Goal: Information Seeking & Learning: Learn about a topic

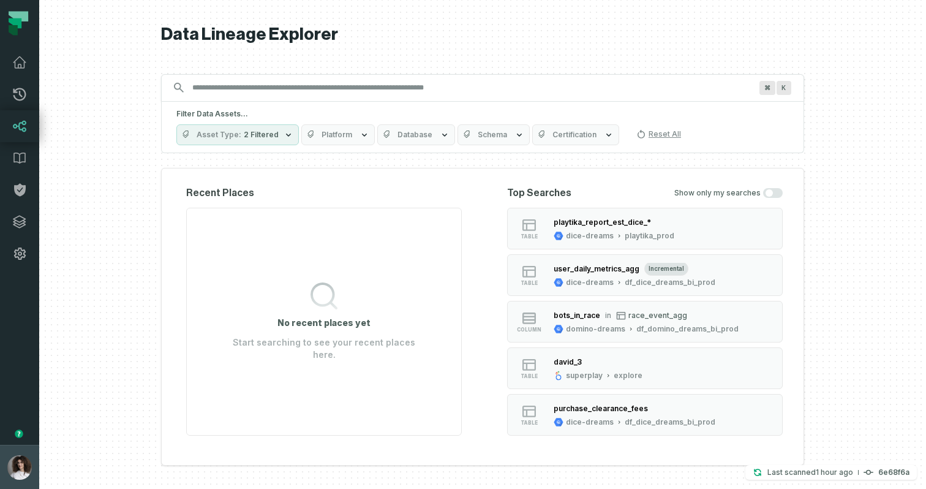
click at [11, 460] on img "button" at bounding box center [19, 467] width 24 height 24
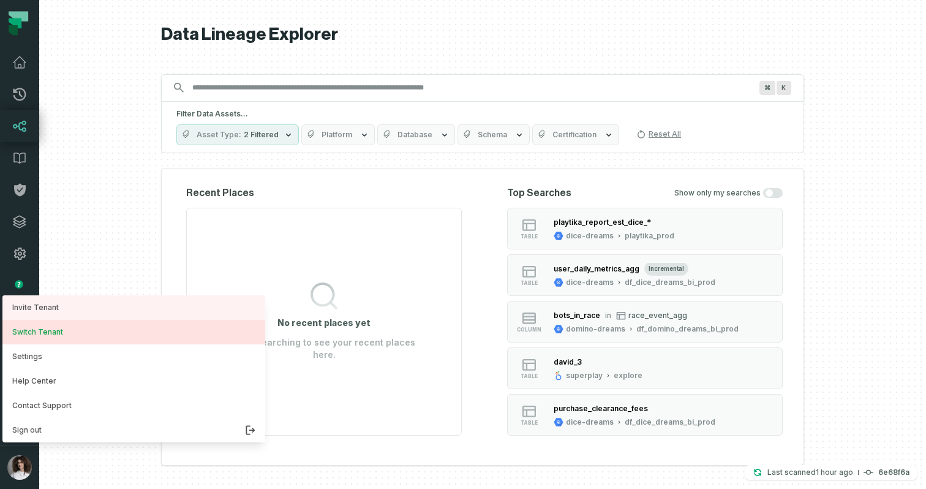
click at [48, 332] on button "Switch Tenant" at bounding box center [133, 332] width 263 height 24
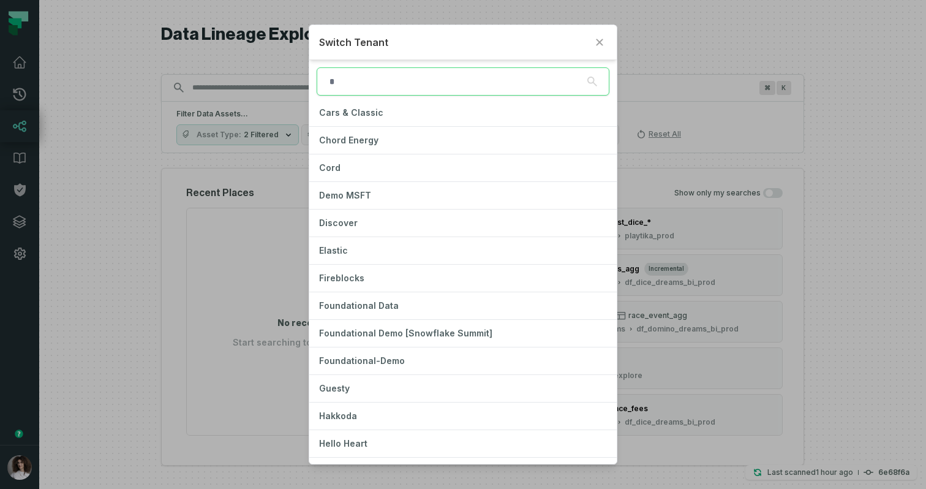
scroll to position [202, 0]
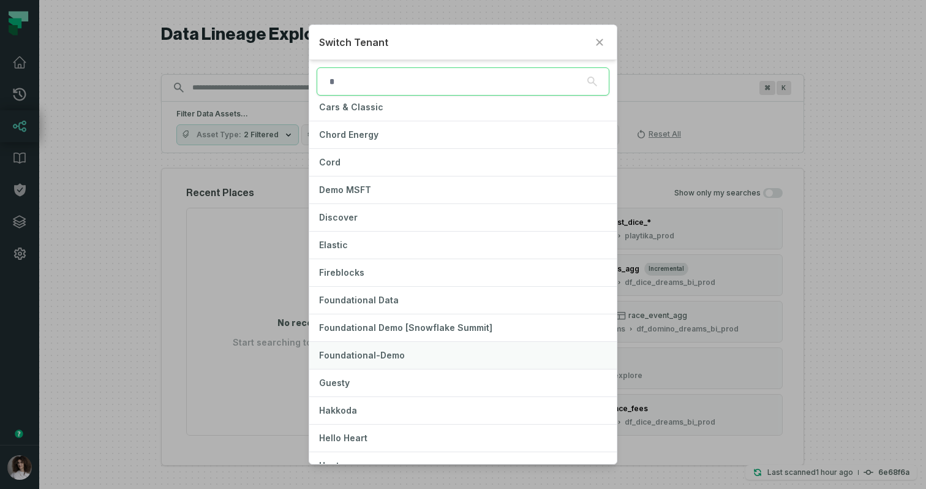
click at [398, 349] on button "Foundational-Demo" at bounding box center [462, 355] width 307 height 27
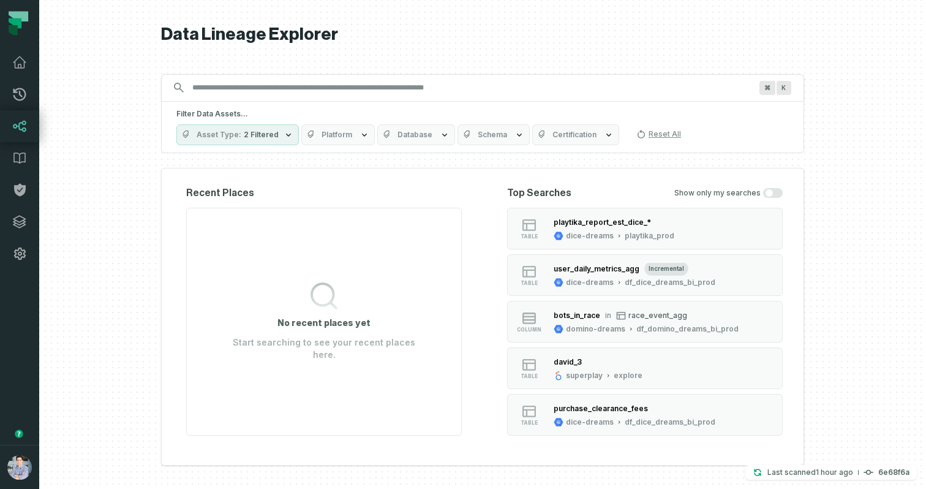
click at [148, 414] on div at bounding box center [482, 244] width 886 height 489
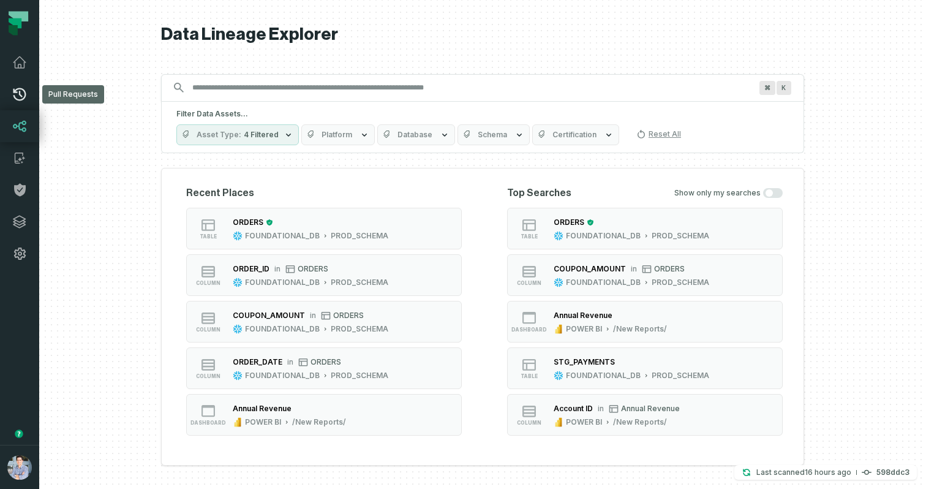
click at [17, 83] on link "Pull Requests" at bounding box center [19, 94] width 39 height 32
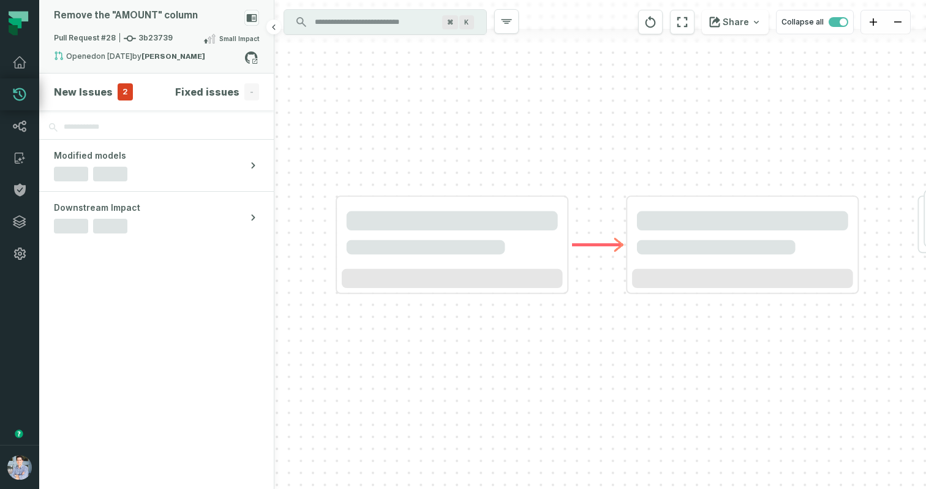
click at [142, 34] on span "Pull Request #28 3b23739" at bounding box center [113, 38] width 119 height 12
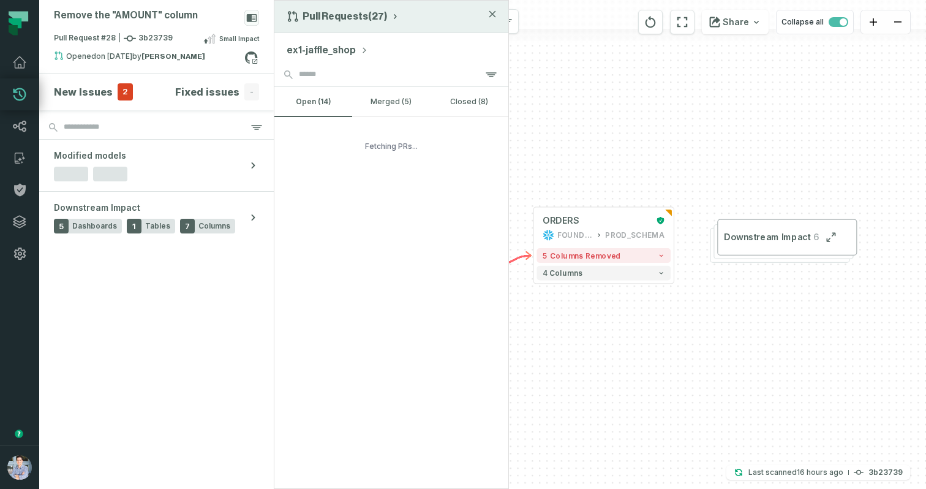
click at [345, 15] on button "Pull Requests (27)" at bounding box center [342, 16] width 113 height 12
click at [331, 64] on div "History of Changes" at bounding box center [348, 70] width 126 height 24
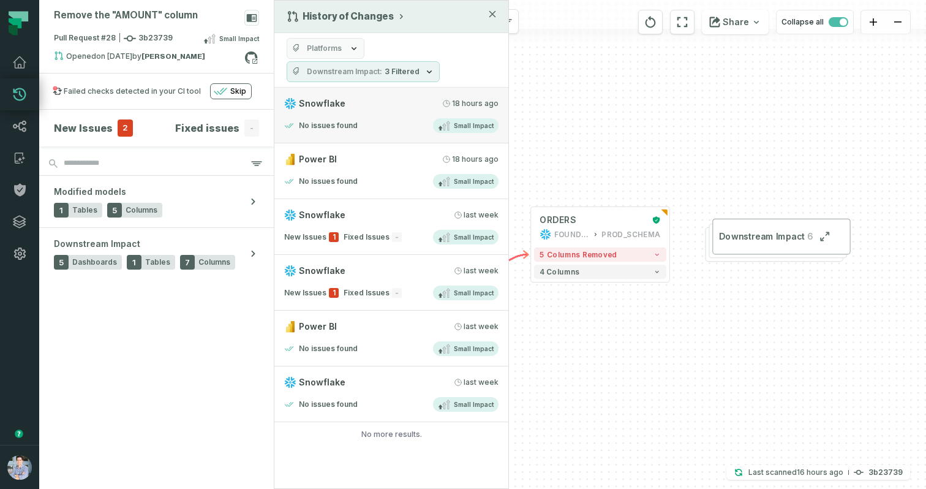
click at [345, 103] on div "Snowflake 9/15/2025, 2:00:16 AM" at bounding box center [391, 103] width 214 height 12
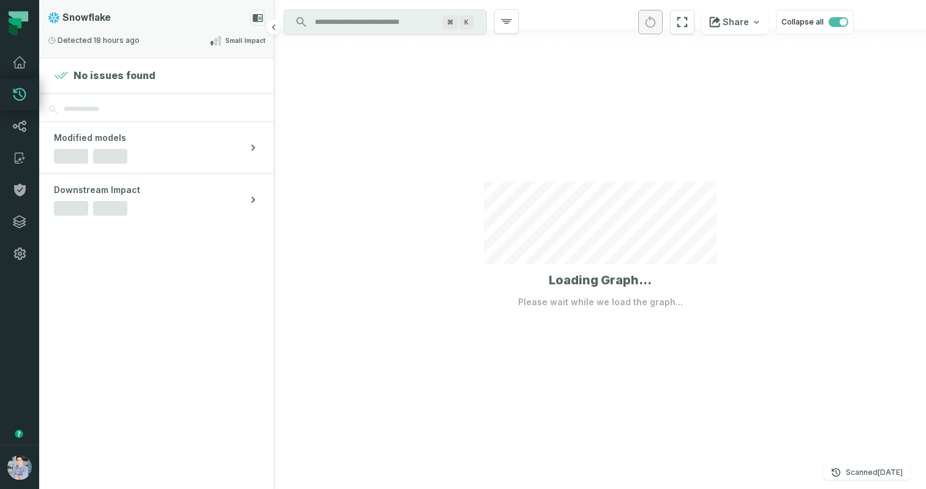
click at [173, 28] on div "Snowflake Detected 9/15/2025, 2:00:16 AM Small Impact" at bounding box center [156, 29] width 234 height 58
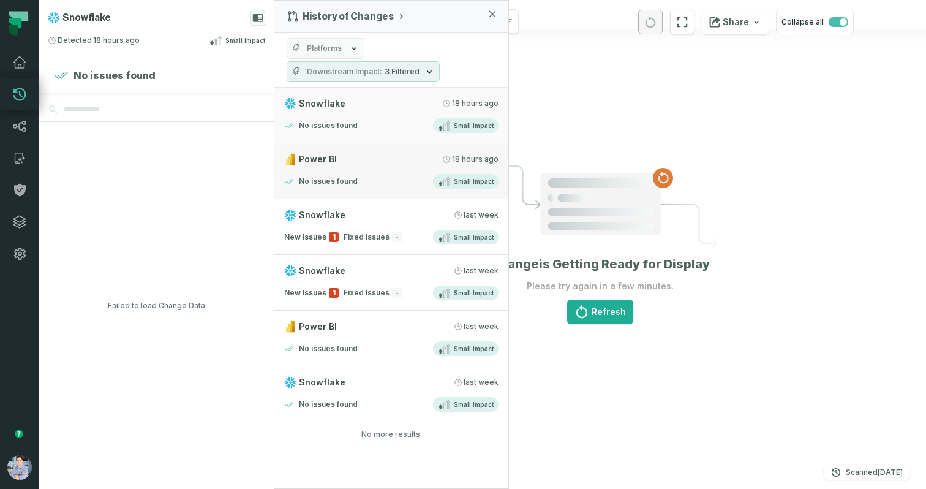
click at [380, 165] on div "Power BI 9/15/2025, 2:00:16 AM" at bounding box center [391, 159] width 214 height 12
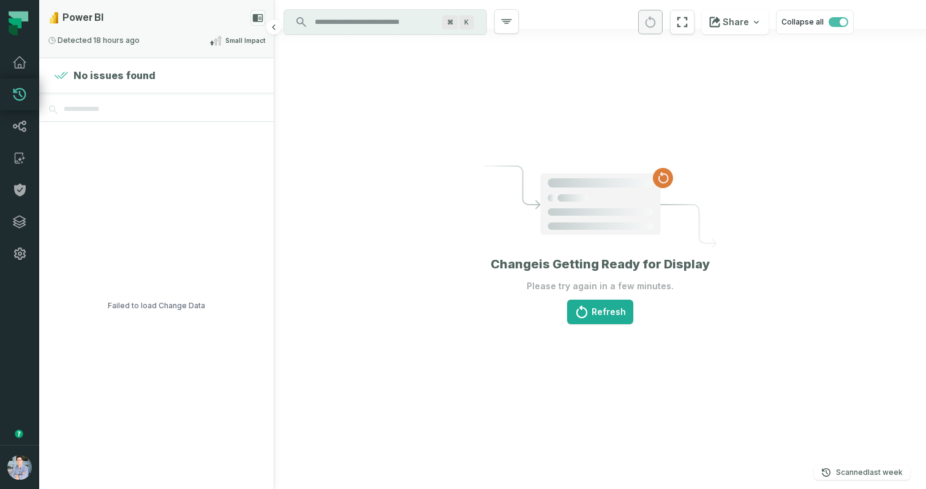
click at [204, 34] on div "Detected 9/15/2025, 2:00:16 AM Small Impact" at bounding box center [156, 40] width 217 height 15
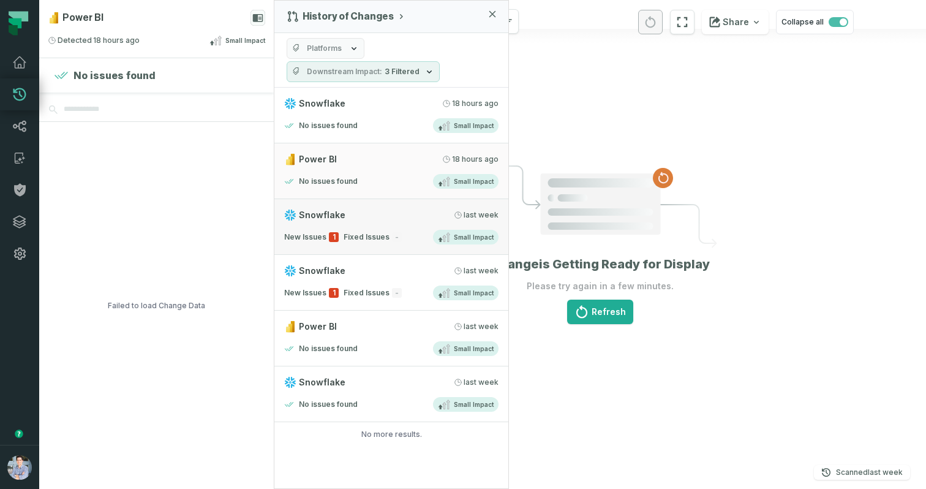
click at [408, 228] on link "Snowflake 9/7/2025, 2:03:05 PM New Issues 1 Fixed Issues - Small Impact" at bounding box center [391, 227] width 234 height 56
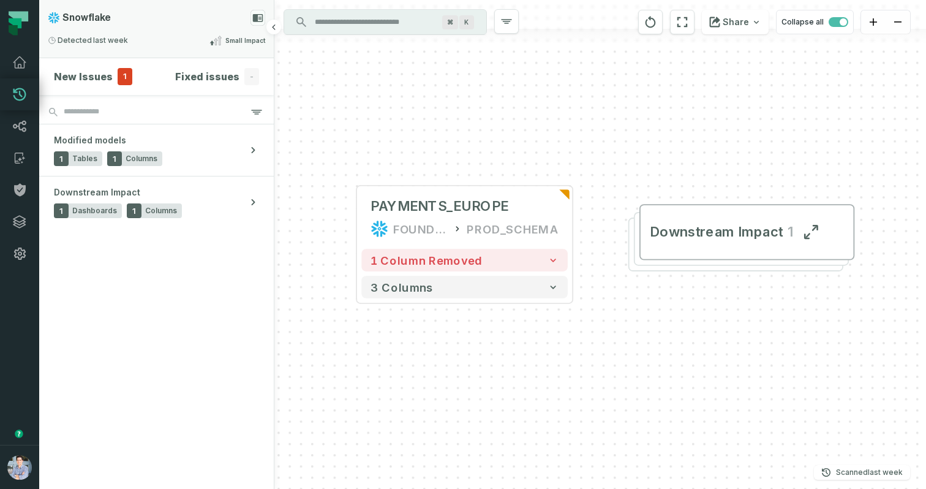
click at [126, 28] on div "Snowflake Detected 9/7/2025, 2:03:05 PM Small Impact" at bounding box center [156, 29] width 234 height 58
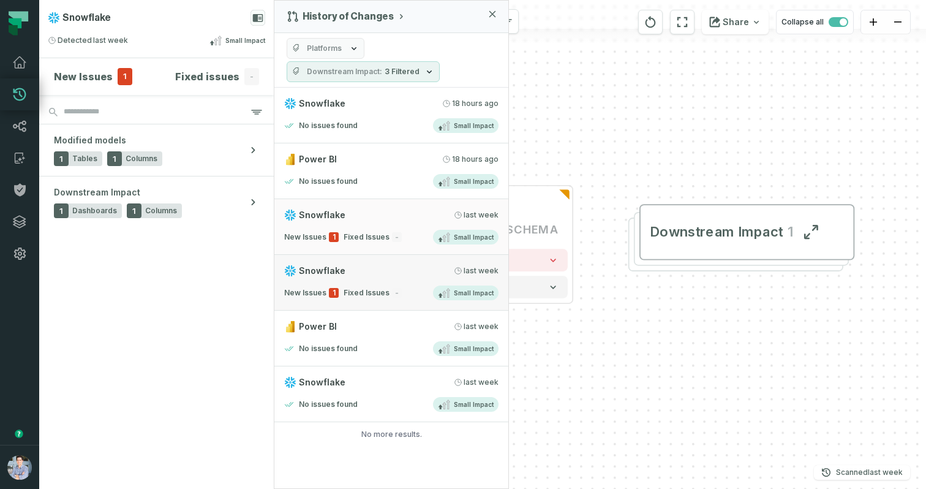
click at [425, 282] on link "Snowflake 9/6/2025, 2:03:02 PM New Issues 1 Fixed Issues - Small Impact" at bounding box center [391, 283] width 234 height 56
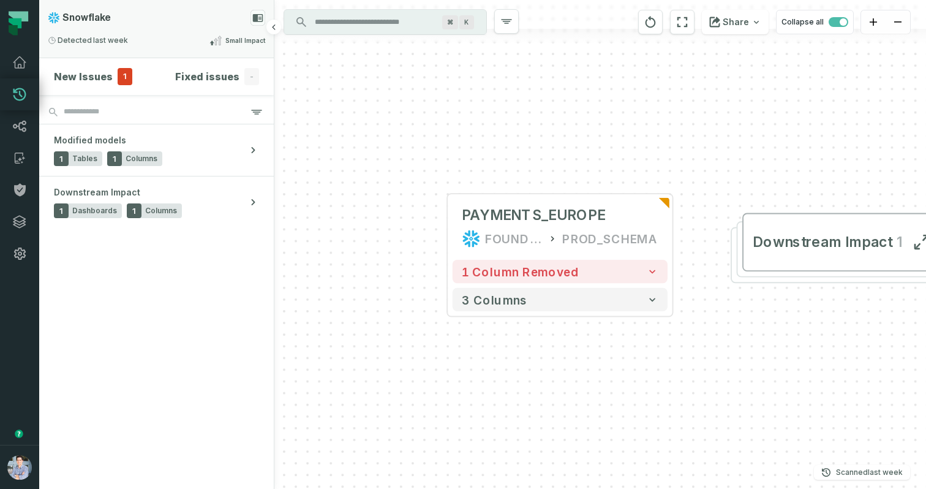
click at [154, 18] on div "Snowflake" at bounding box center [156, 18] width 217 height 16
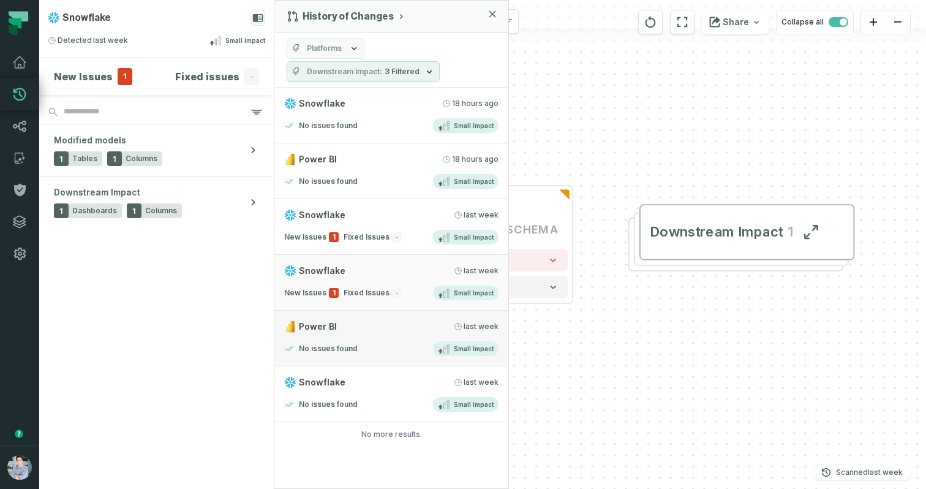
click at [329, 332] on div "Power BI" at bounding box center [310, 326] width 53 height 12
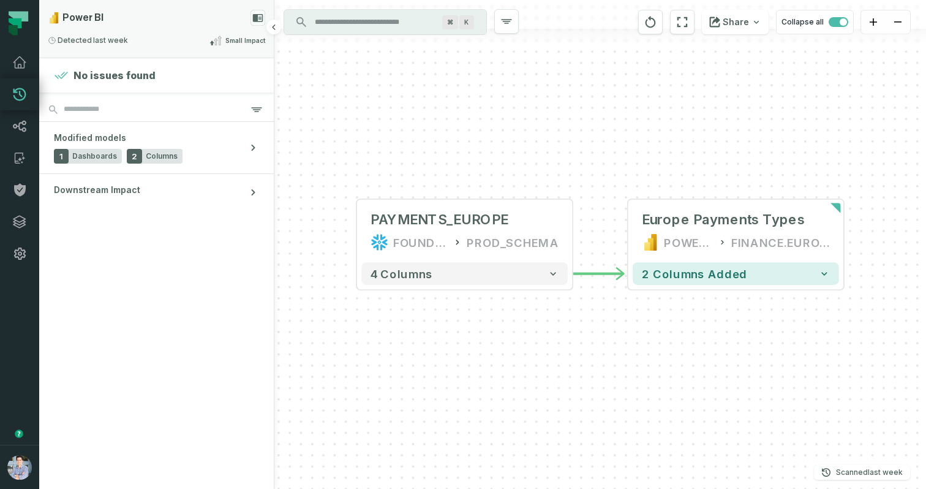
click at [144, 33] on div "Detected 9/6/2025, 2:01:58 PM Small Impact" at bounding box center [156, 40] width 217 height 15
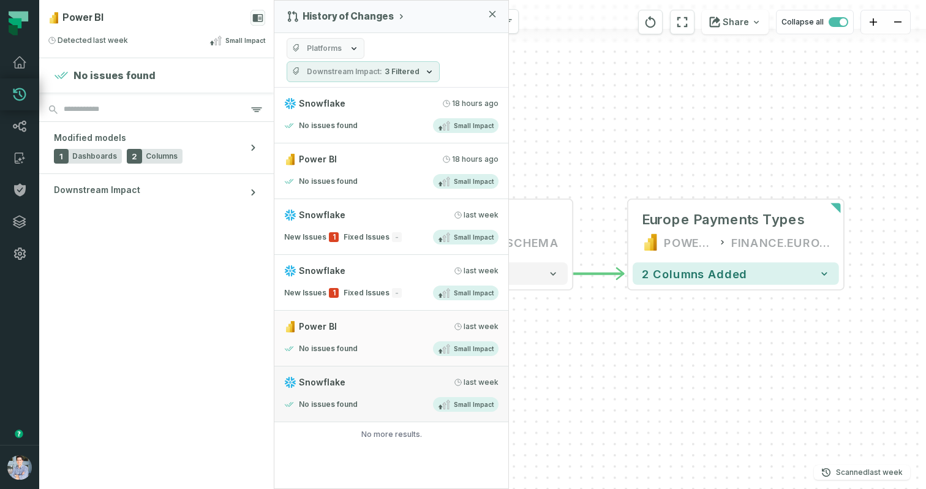
click at [341, 369] on link "Snowflake 9/5/2025, 2:00:37 PM No issues found Small Impact" at bounding box center [391, 394] width 234 height 56
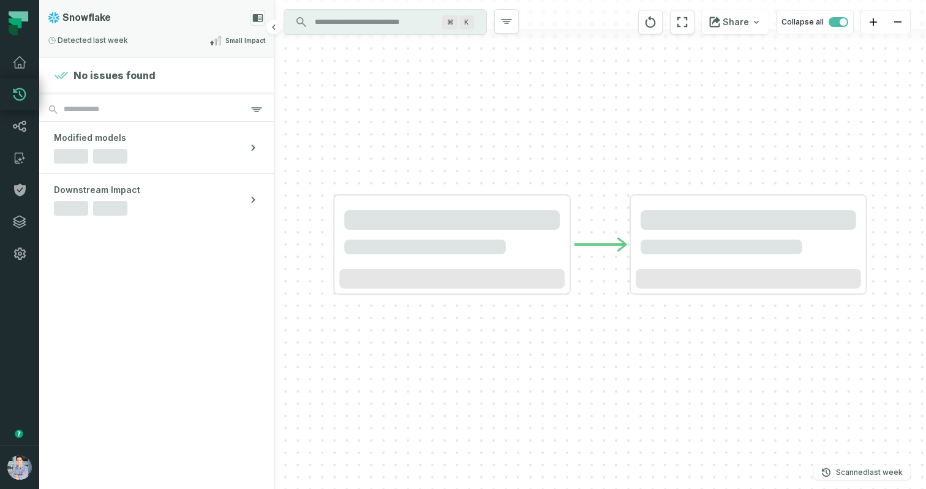
click at [257, 15] on icon at bounding box center [258, 18] width 10 height 8
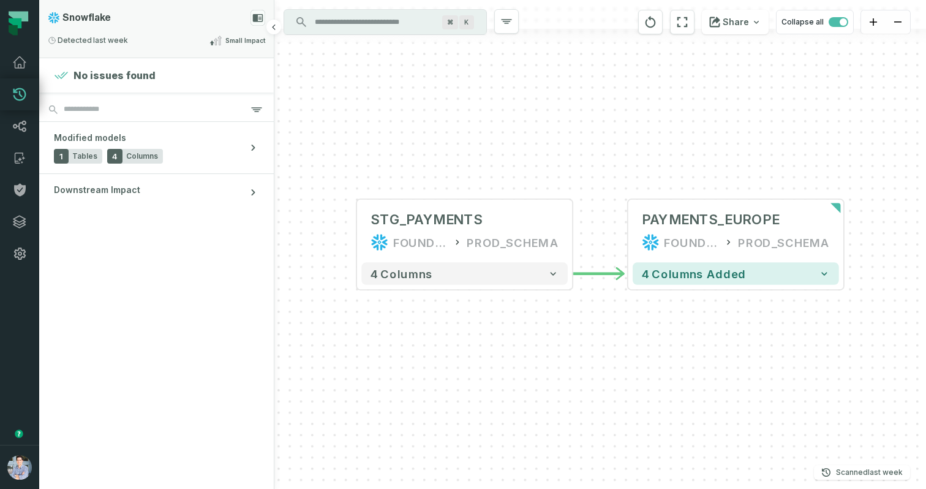
click at [256, 13] on rect at bounding box center [257, 18] width 15 height 16
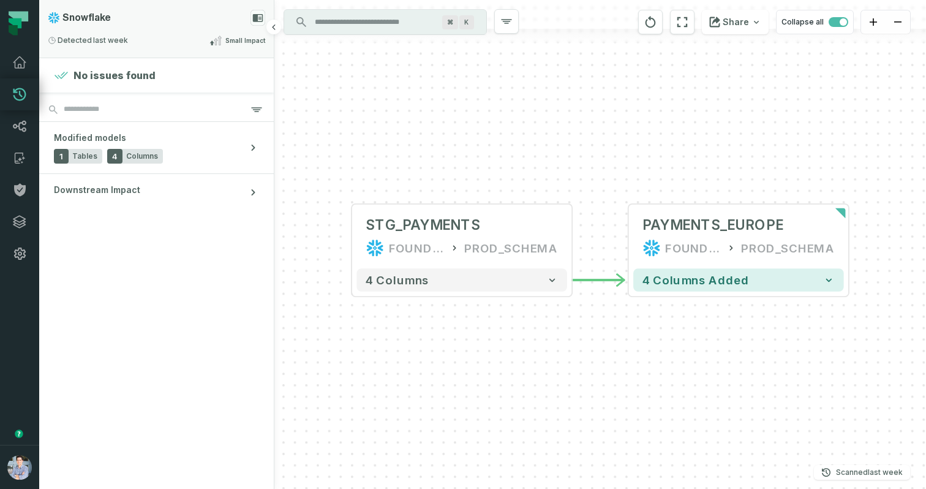
click at [263, 17] on rect at bounding box center [257, 18] width 15 height 16
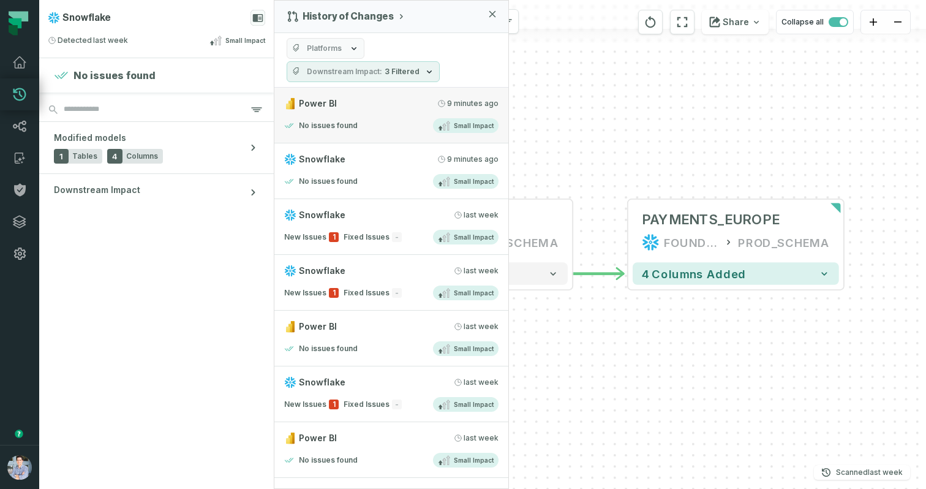
click at [372, 122] on div "No issues found Small Impact" at bounding box center [391, 125] width 214 height 15
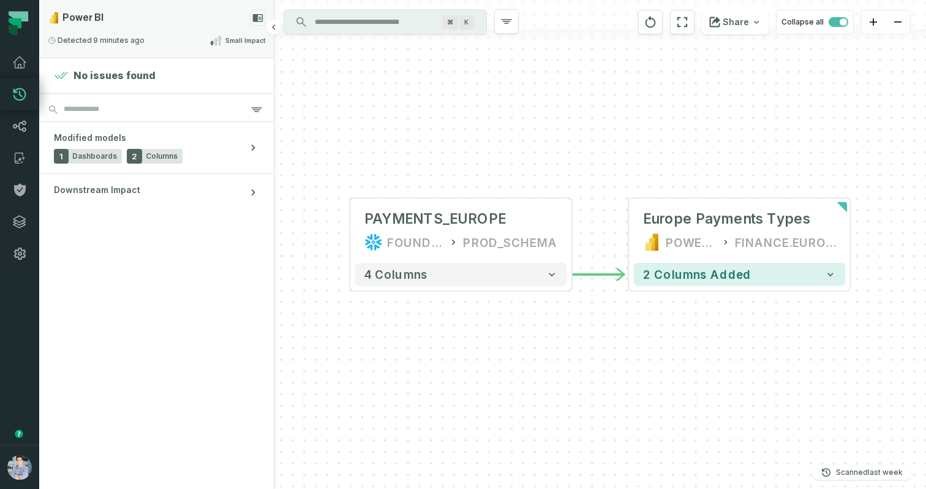
click at [253, 18] on icon at bounding box center [258, 18] width 10 height 8
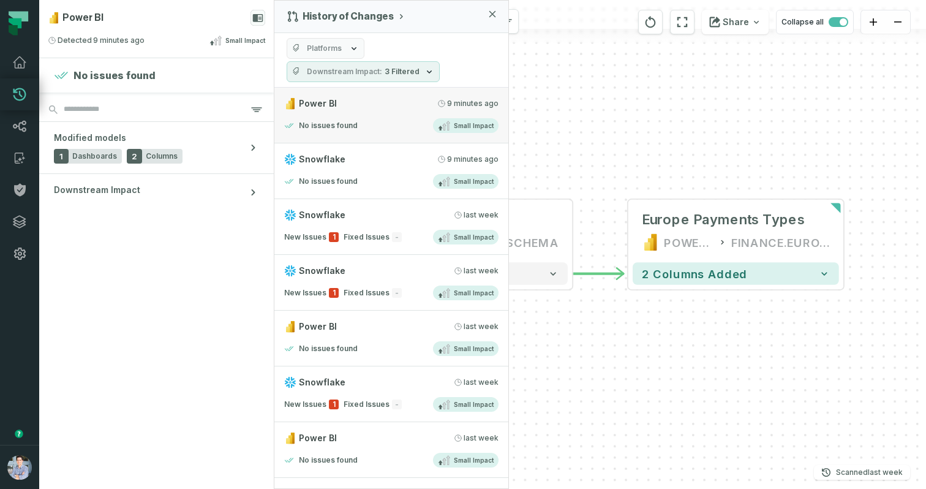
click at [359, 134] on link "Power BI 9/15/2025, 8:41:02 PM No issues found Small Impact" at bounding box center [391, 116] width 234 height 56
drag, startPoint x: 359, startPoint y: 134, endPoint x: 325, endPoint y: 136, distance: 34.3
click at [325, 136] on link "Power BI 9/15/2025, 8:41:02 PM No issues found Small Impact" at bounding box center [391, 116] width 234 height 56
click at [350, 185] on h4 "No issues found" at bounding box center [328, 181] width 59 height 10
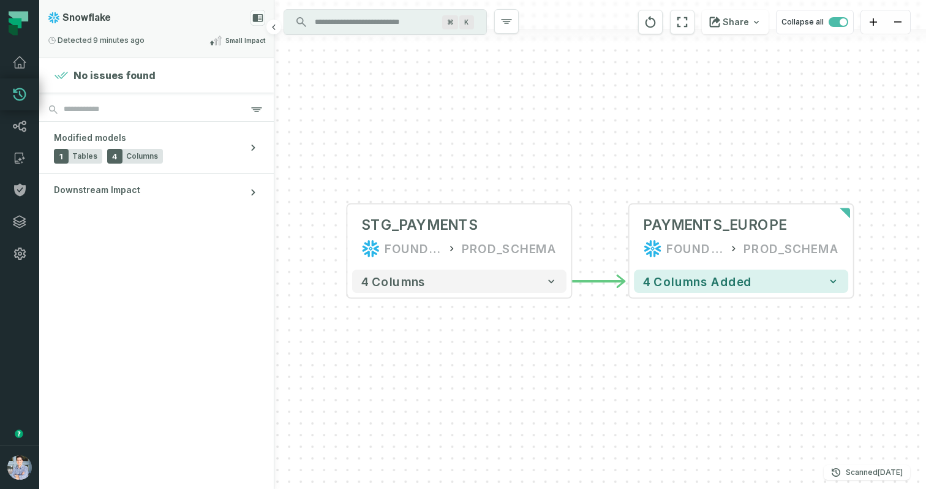
click at [252, 12] on rect at bounding box center [257, 18] width 15 height 16
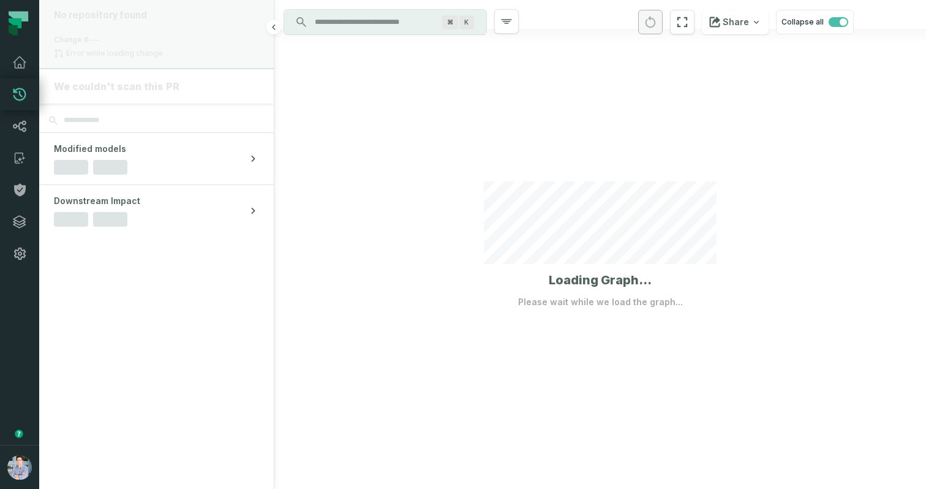
click at [177, 46] on div "Error while loading change" at bounding box center [156, 53] width 205 height 15
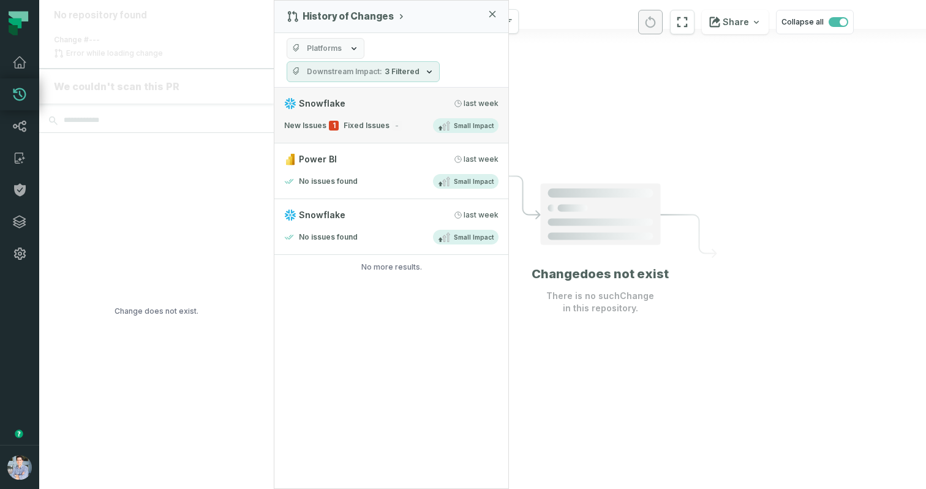
click at [406, 111] on link "Snowflake [DATE] 8:46:32 PM New Issues 1 Fixed Issues - Small Impact" at bounding box center [391, 116] width 234 height 56
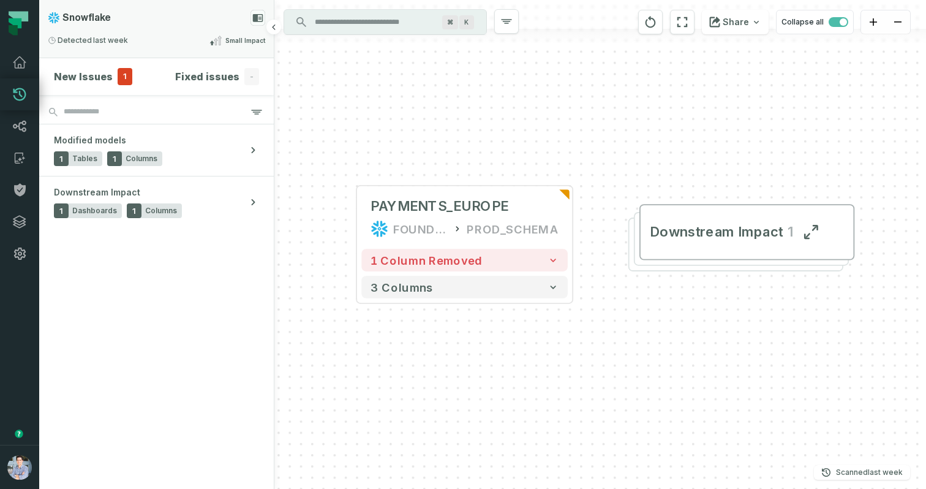
click at [257, 19] on icon at bounding box center [258, 18] width 10 height 8
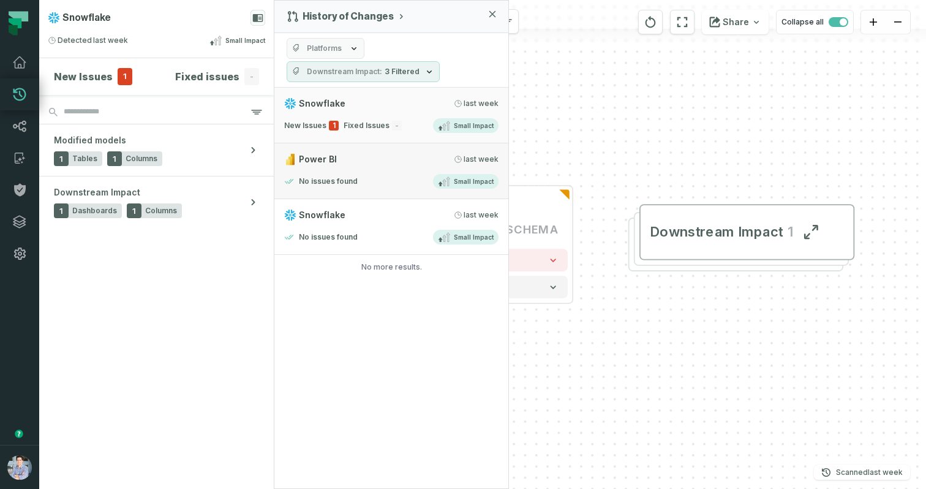
click at [388, 167] on link "Power BI [DATE] 8:45:23 PM No issues found Small Impact" at bounding box center [391, 171] width 234 height 56
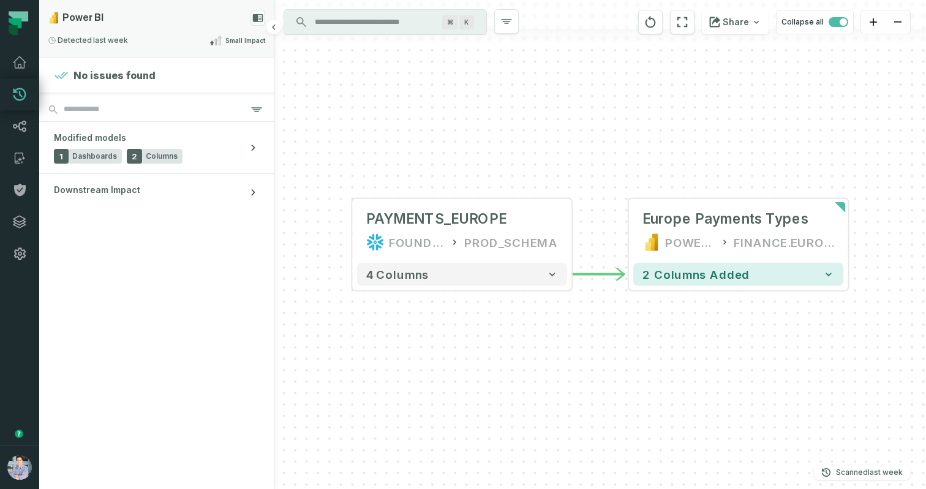
click at [260, 17] on rect at bounding box center [257, 18] width 15 height 16
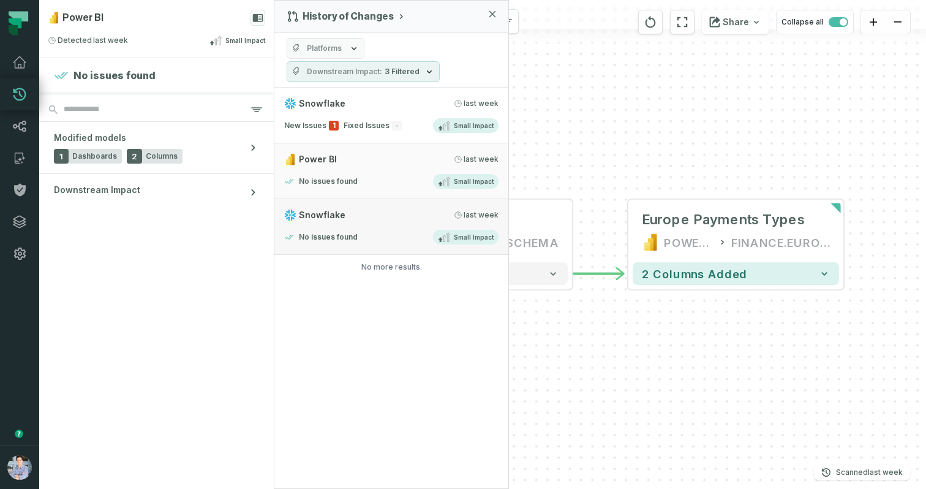
click at [392, 231] on div "No issues found Small Impact" at bounding box center [391, 237] width 214 height 15
